Goal: Task Accomplishment & Management: Manage account settings

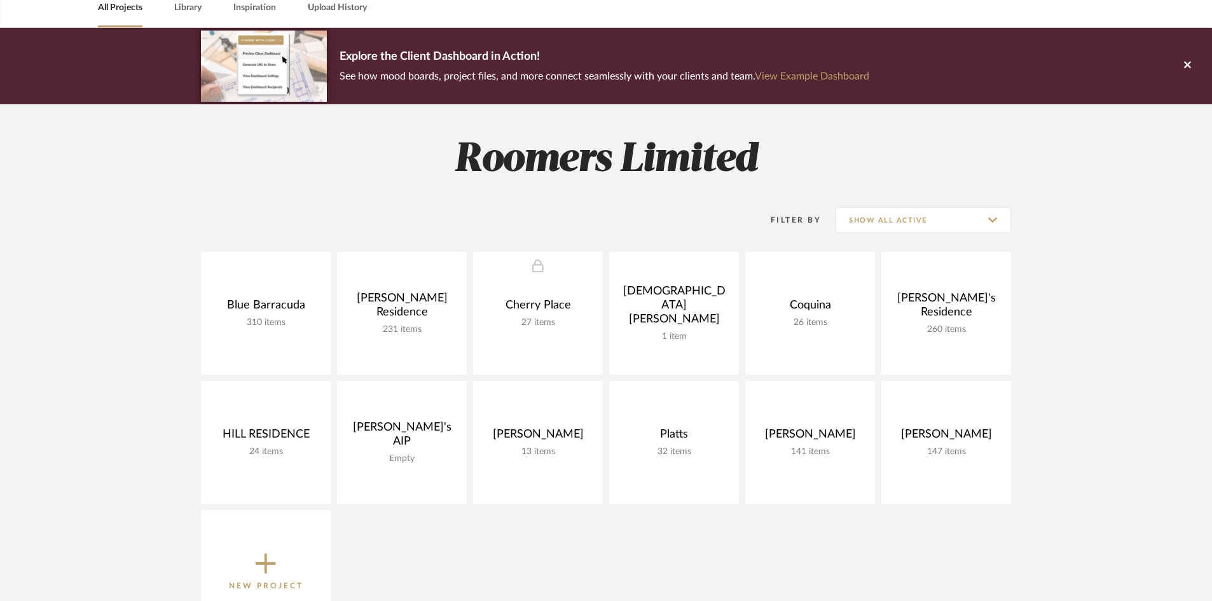
scroll to position [127, 0]
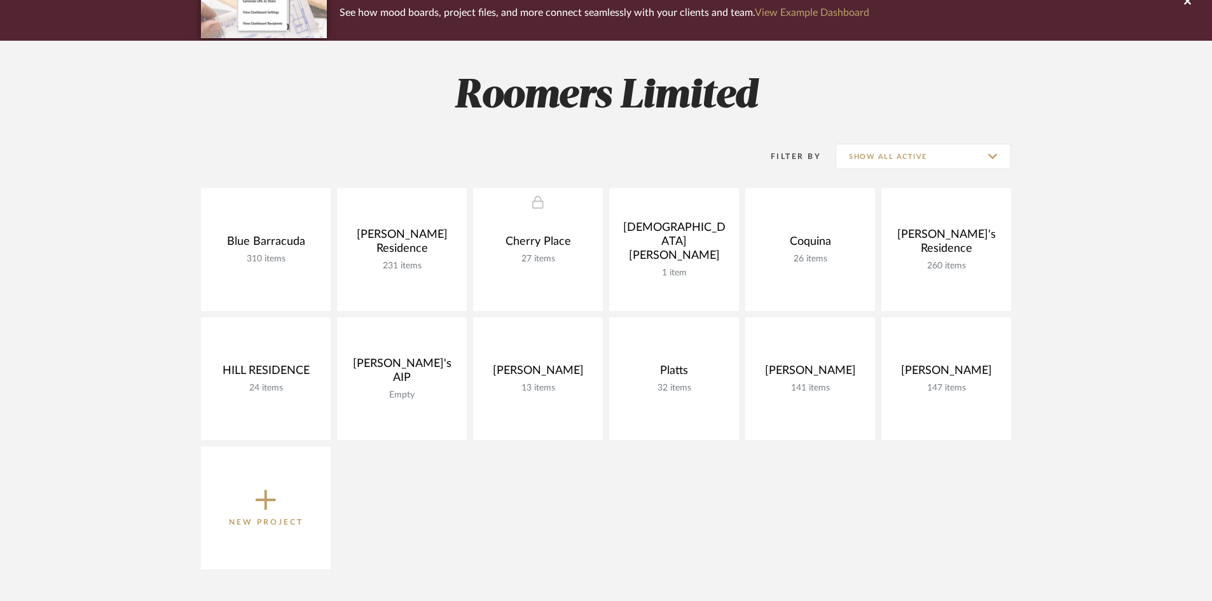
click at [271, 496] on icon at bounding box center [266, 499] width 20 height 27
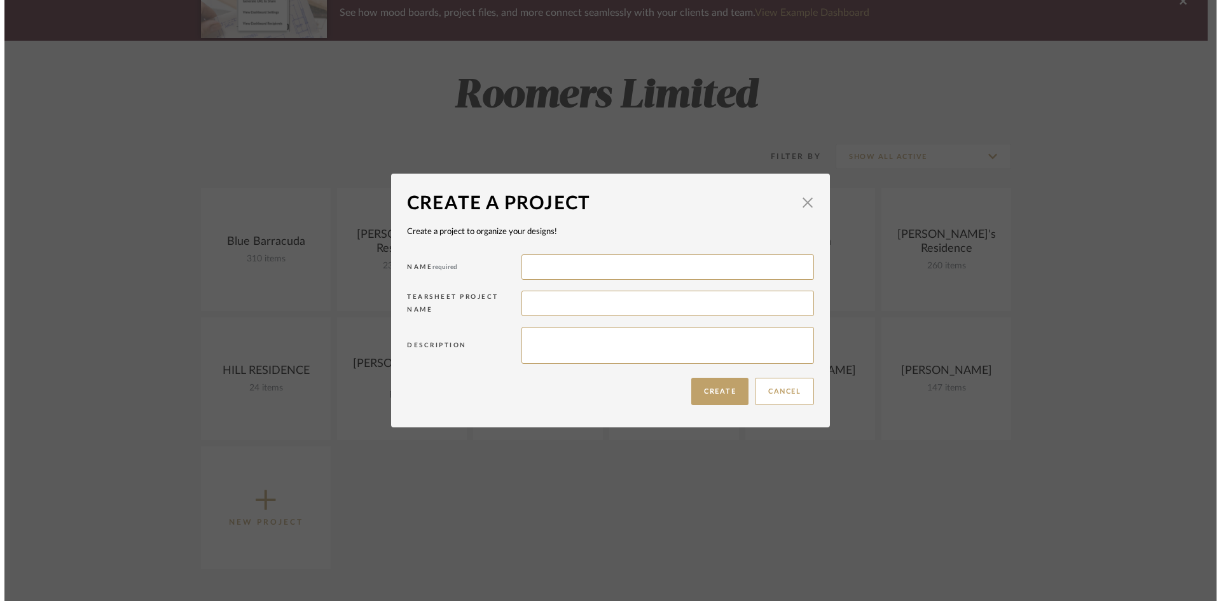
scroll to position [0, 0]
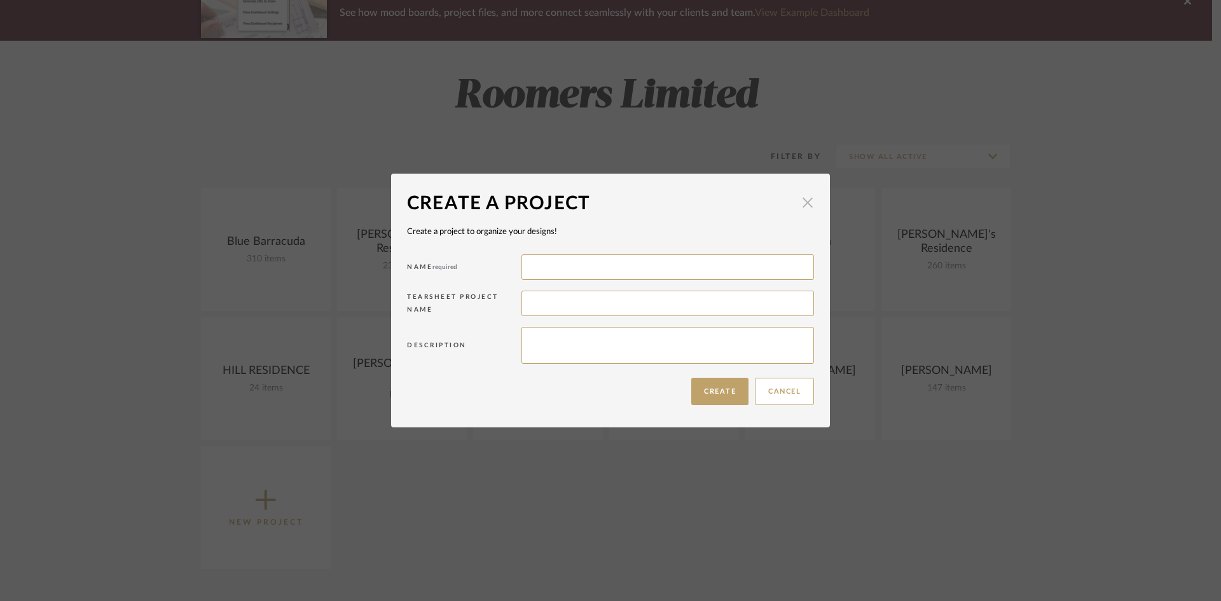
click at [802, 203] on span "button" at bounding box center [807, 201] width 25 height 25
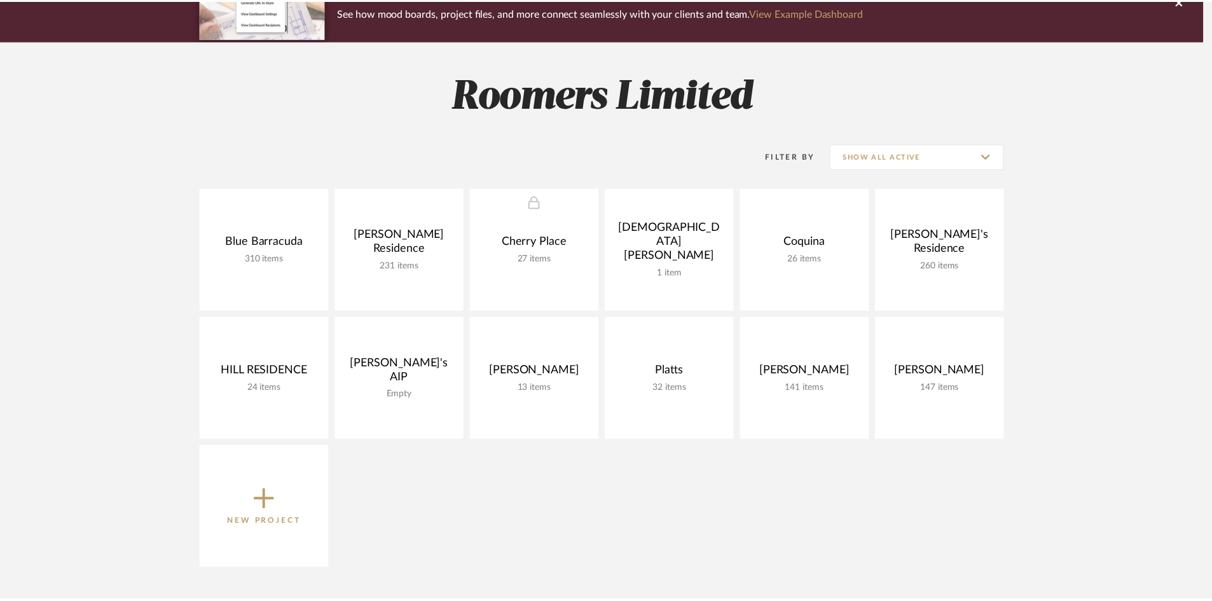
scroll to position [127, 0]
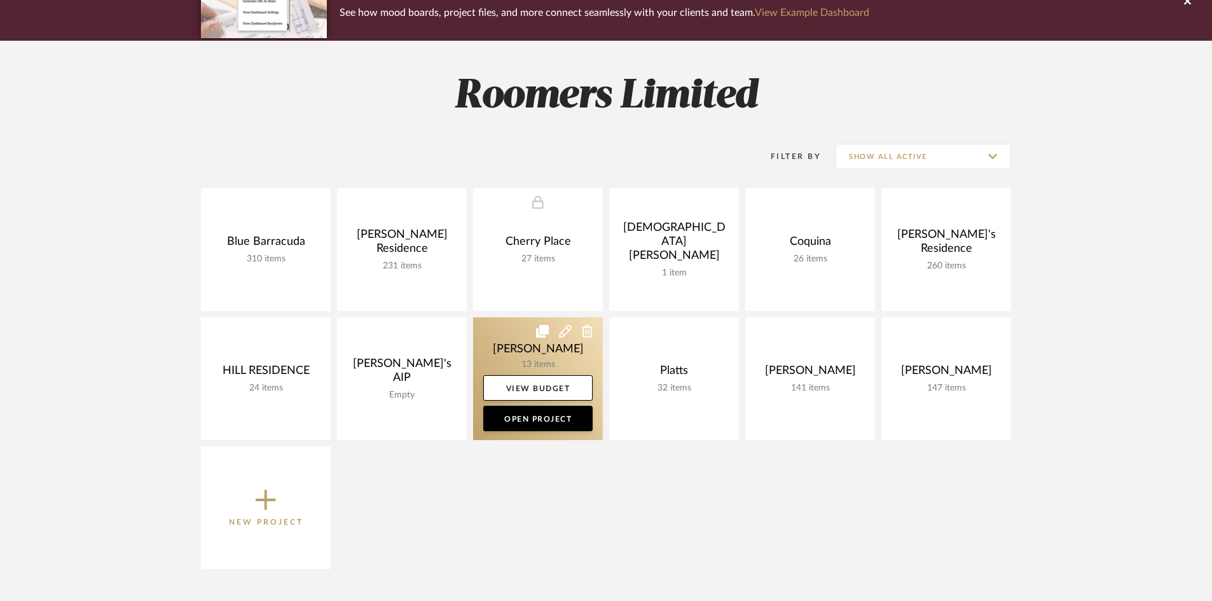
click at [553, 357] on link at bounding box center [538, 378] width 130 height 123
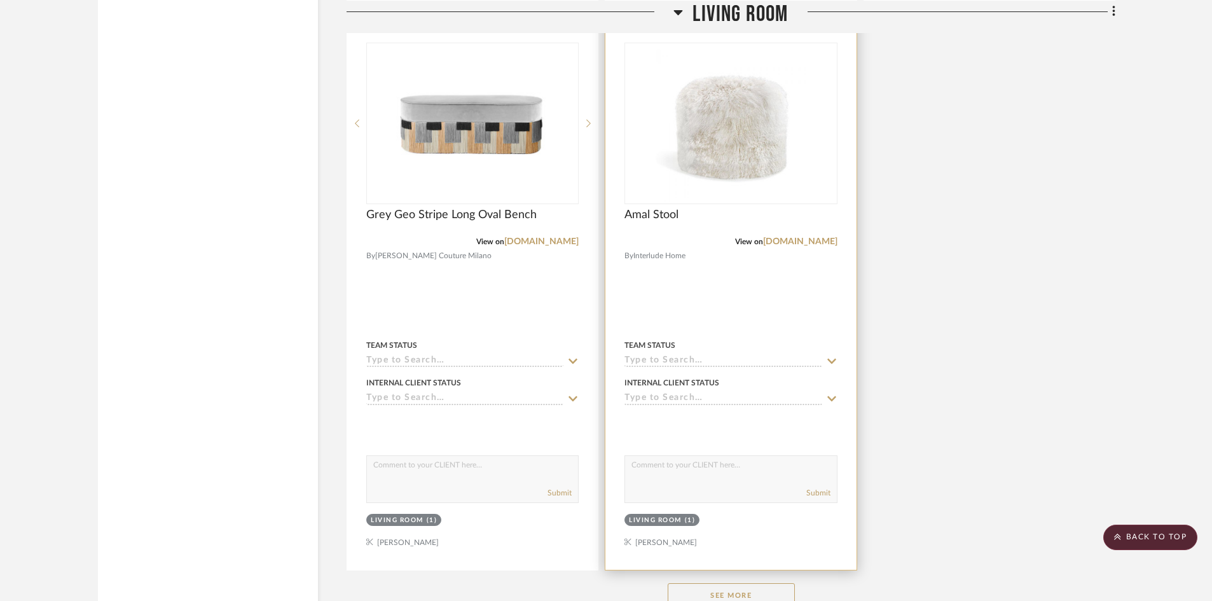
scroll to position [1567, 0]
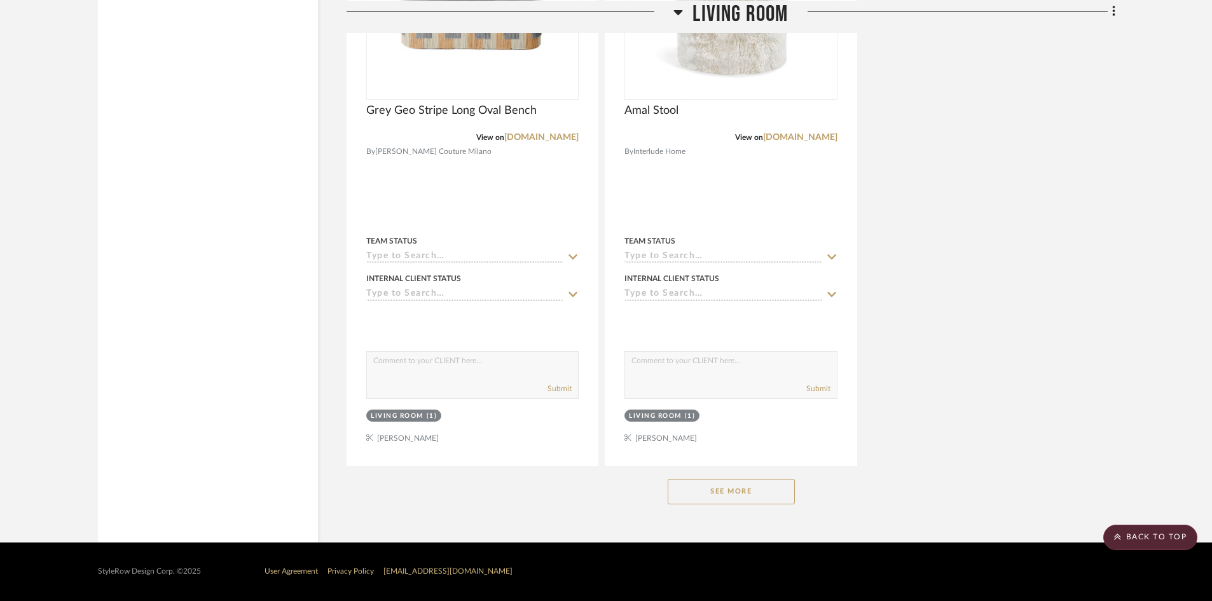
click at [713, 488] on button "See More" at bounding box center [731, 491] width 127 height 25
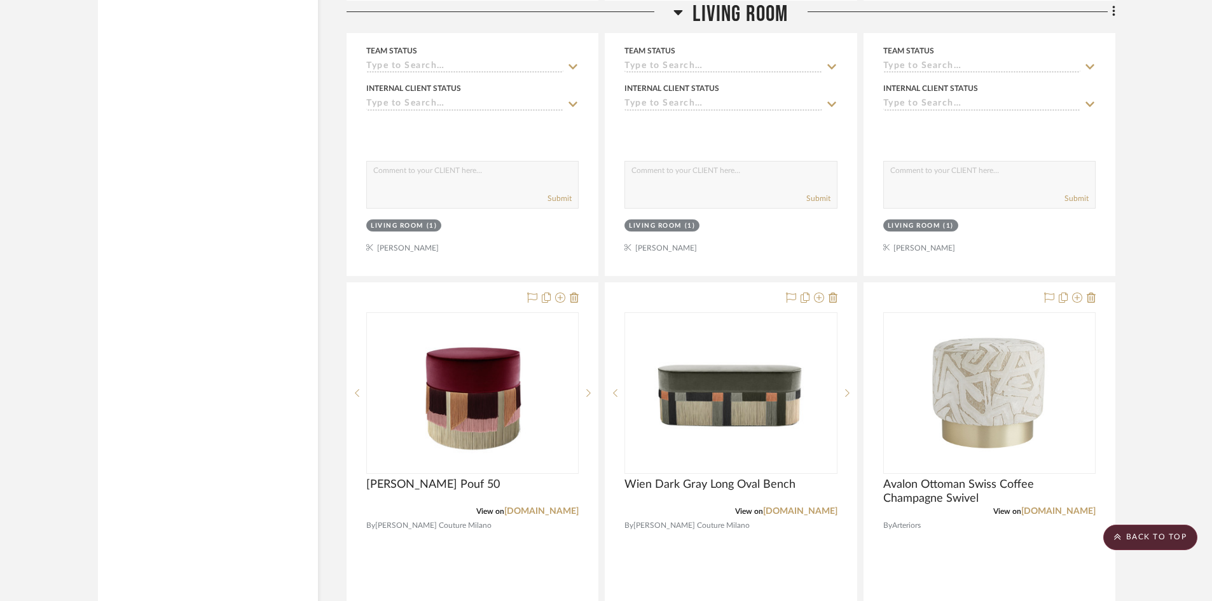
scroll to position [1757, 0]
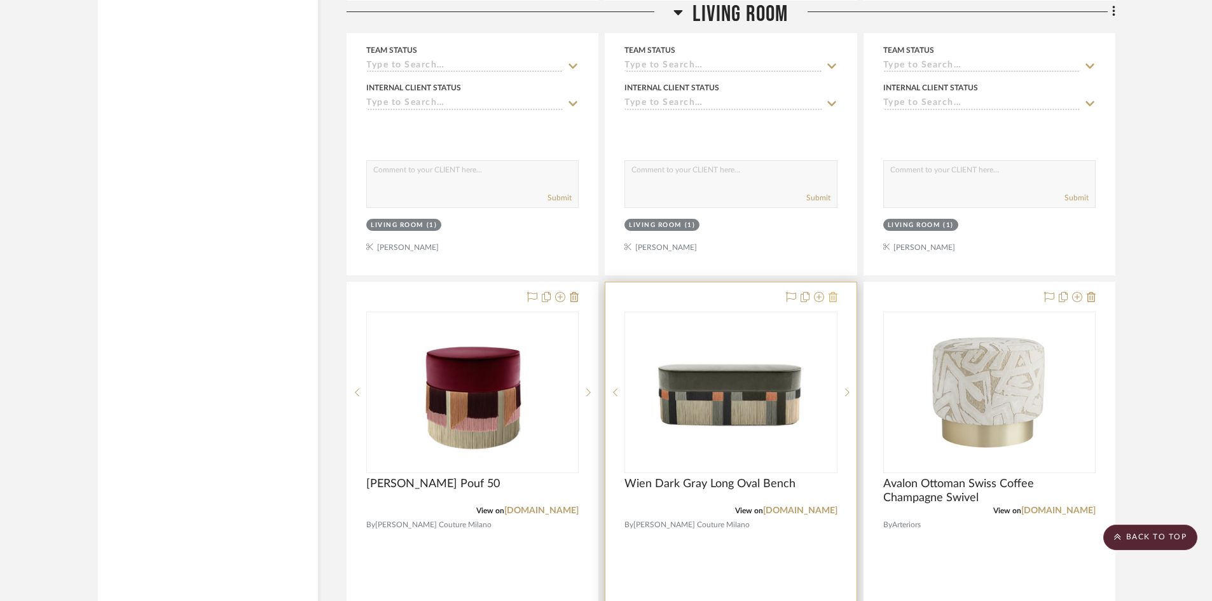
click at [834, 296] on icon at bounding box center [832, 297] width 9 height 10
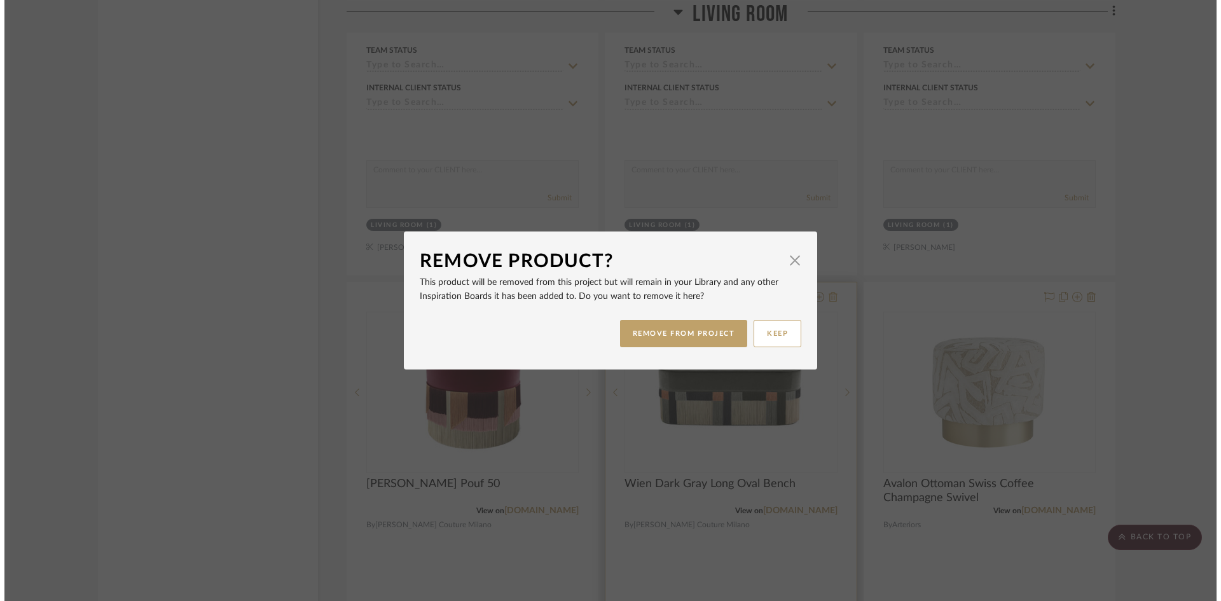
scroll to position [0, 0]
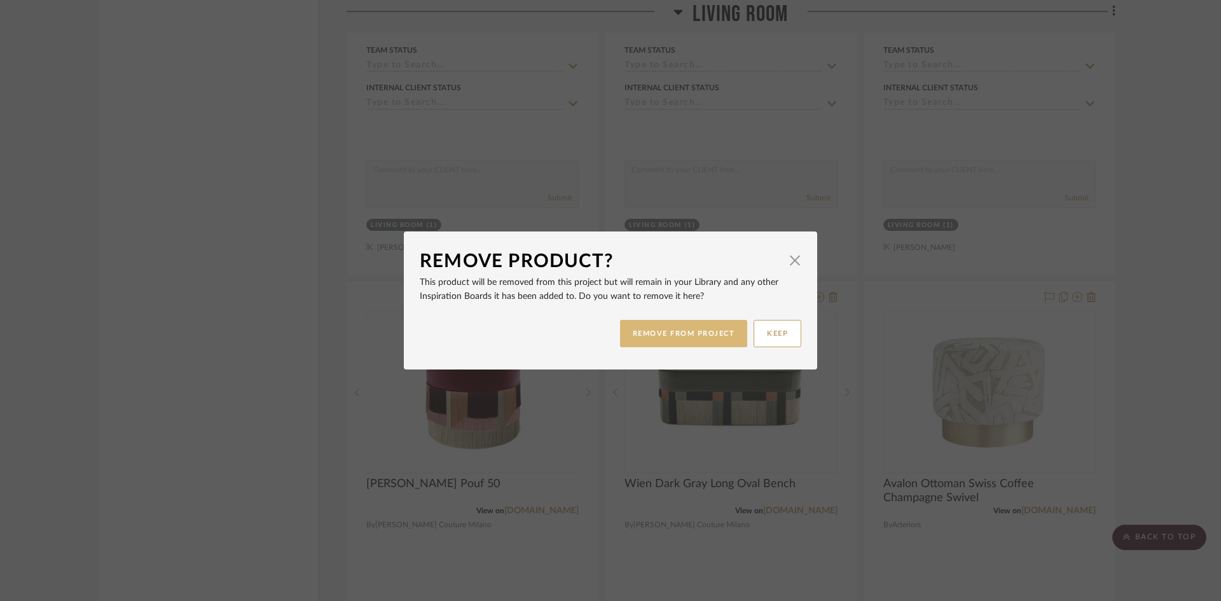
click at [699, 331] on button "REMOVE FROM PROJECT" at bounding box center [684, 333] width 128 height 27
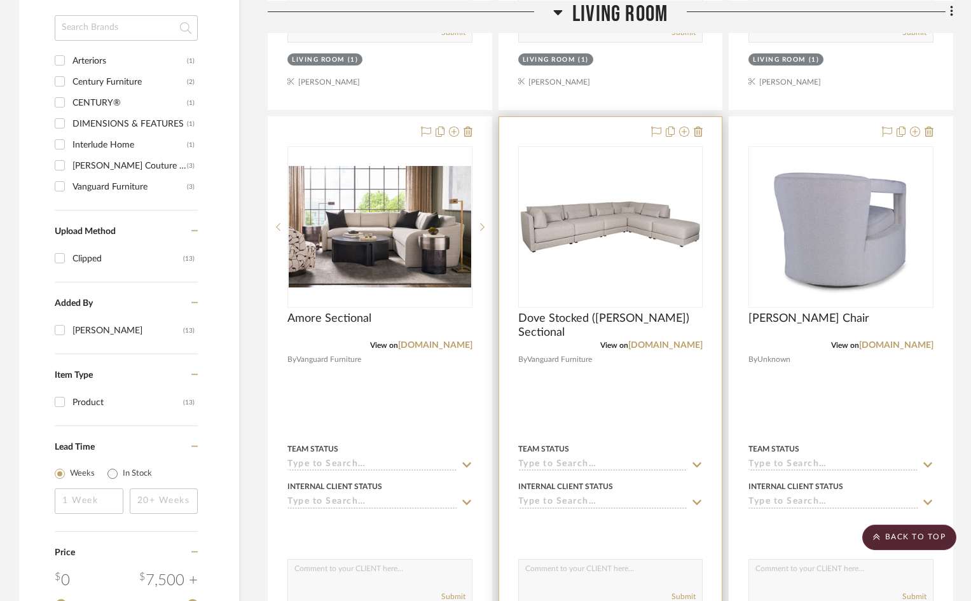
scroll to position [668, 0]
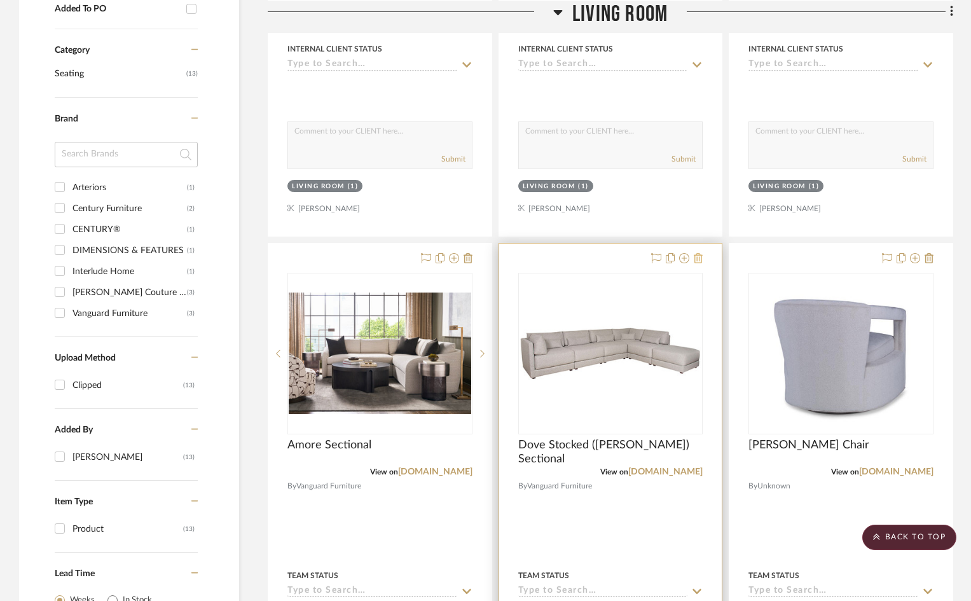
click at [701, 256] on icon at bounding box center [698, 258] width 9 height 10
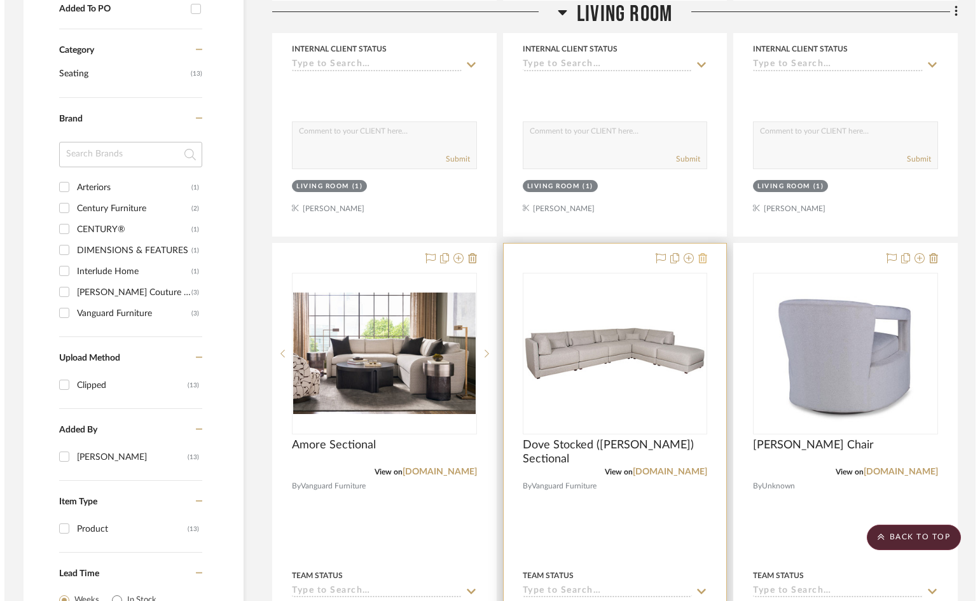
scroll to position [0, 0]
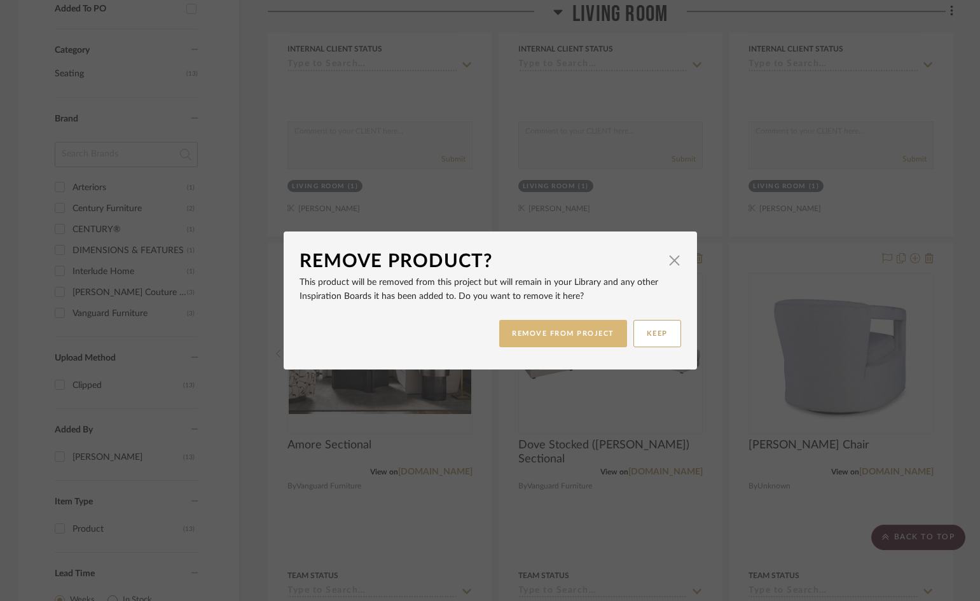
click at [535, 330] on button "REMOVE FROM PROJECT" at bounding box center [563, 333] width 128 height 27
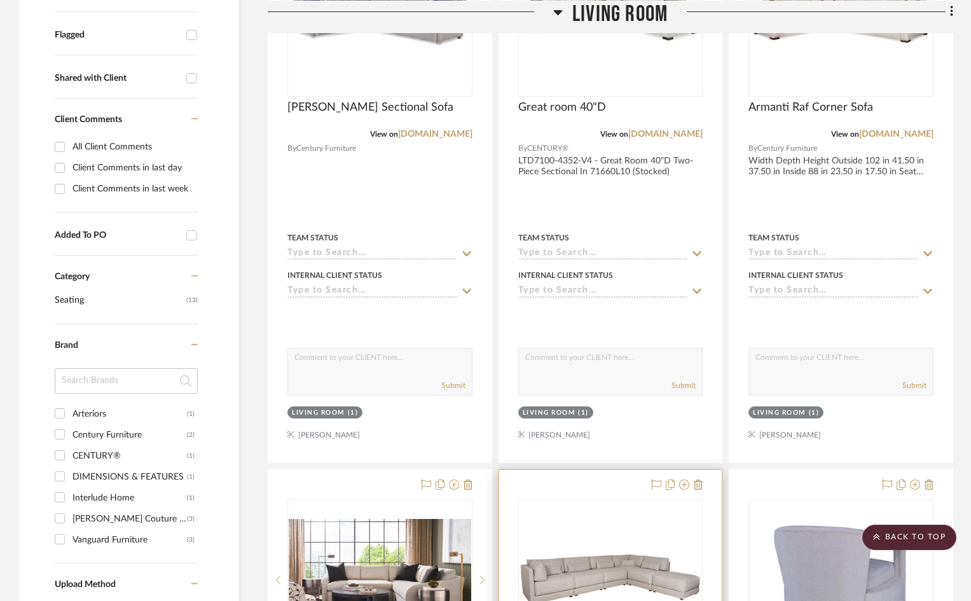
scroll to position [350, 0]
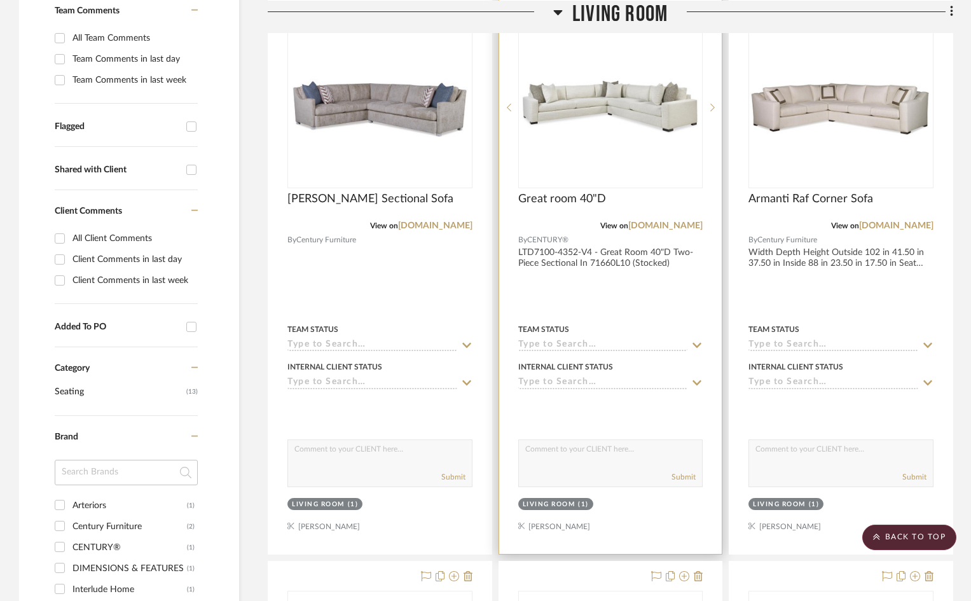
click at [622, 99] on img "0" at bounding box center [610, 107] width 182 height 58
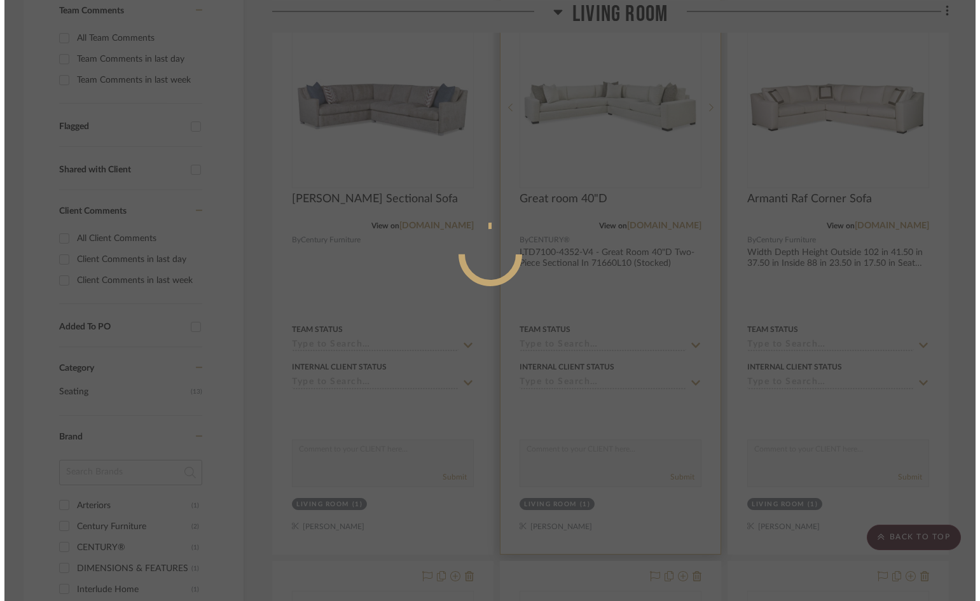
scroll to position [0, 0]
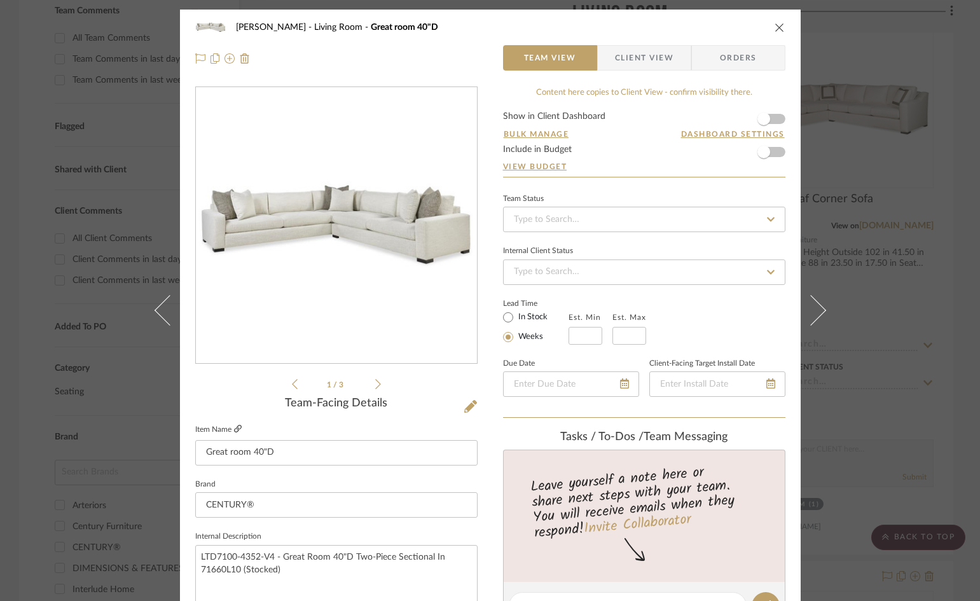
click at [234, 427] on icon at bounding box center [238, 429] width 8 height 8
